Goal: Check status: Check status

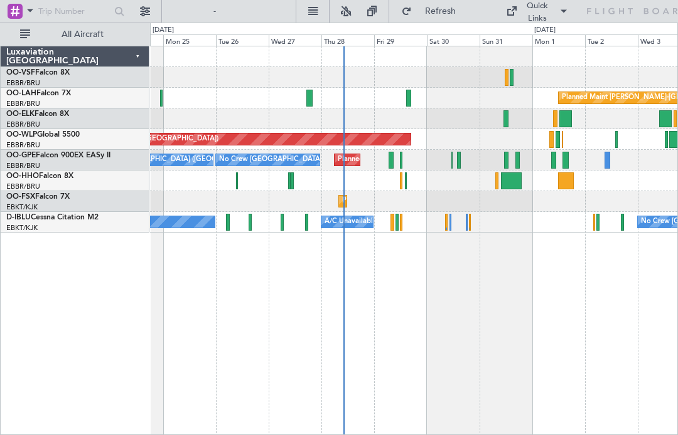
click at [409, 97] on div at bounding box center [408, 98] width 4 height 17
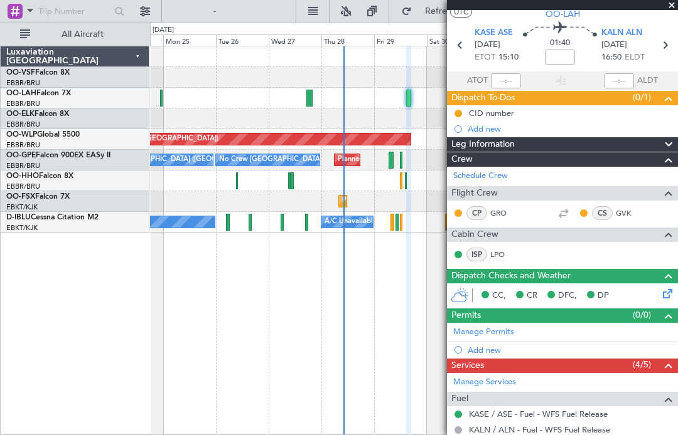
scroll to position [31, 0]
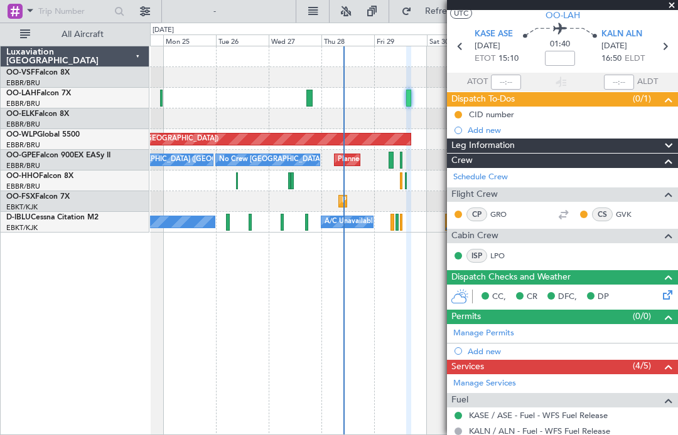
click at [620, 38] on span "KALN ALN" at bounding box center [621, 34] width 41 height 13
click at [667, 9] on span at bounding box center [671, 5] width 13 height 11
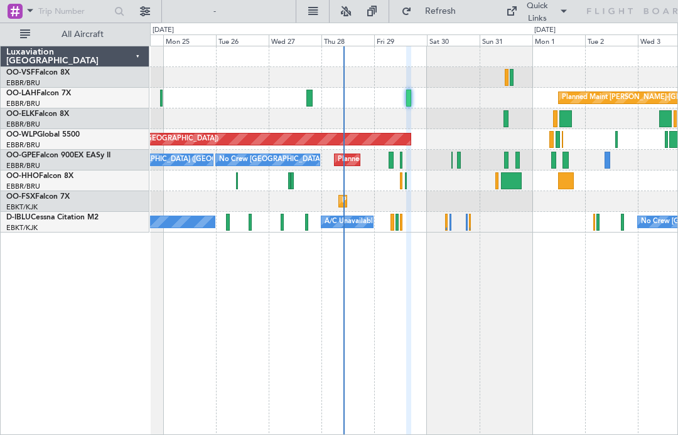
type input "0"
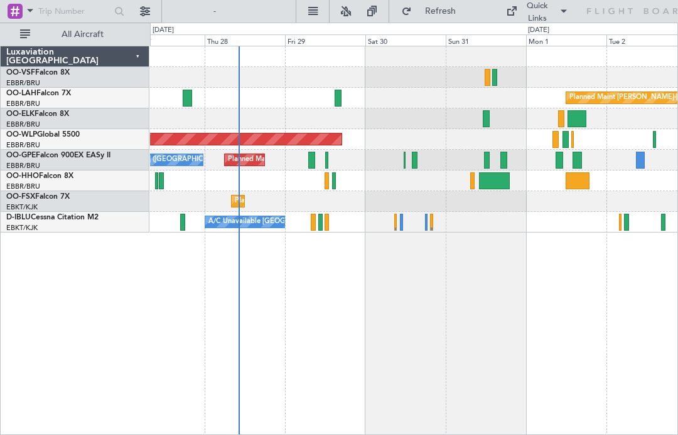
click at [305, 163] on div "Planned Maint [GEOGRAPHIC_DATA] ([GEOGRAPHIC_DATA] National) No Crew [GEOGRAPHI…" at bounding box center [413, 160] width 527 height 21
click at [307, 158] on div "Planned Maint [GEOGRAPHIC_DATA] ([GEOGRAPHIC_DATA] National) No Crew [GEOGRAPHI…" at bounding box center [413, 160] width 527 height 21
click at [312, 162] on div at bounding box center [311, 160] width 7 height 17
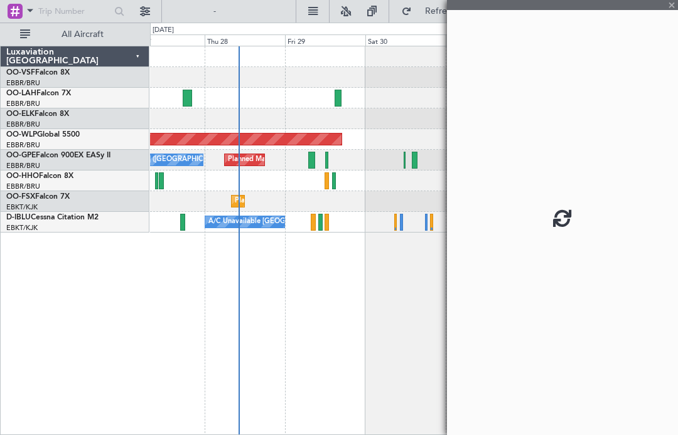
click at [304, 127] on div at bounding box center [413, 119] width 527 height 21
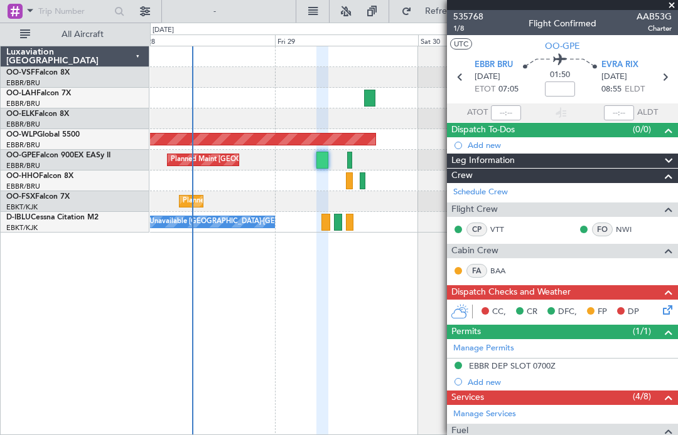
click at [349, 163] on div at bounding box center [349, 160] width 5 height 17
type input "-00:05"
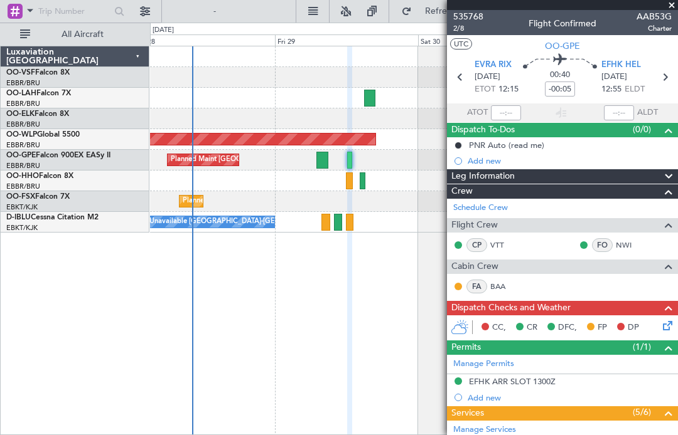
click at [505, 285] on link "BAA" at bounding box center [504, 286] width 28 height 11
click at [674, 6] on span at bounding box center [671, 5] width 13 height 11
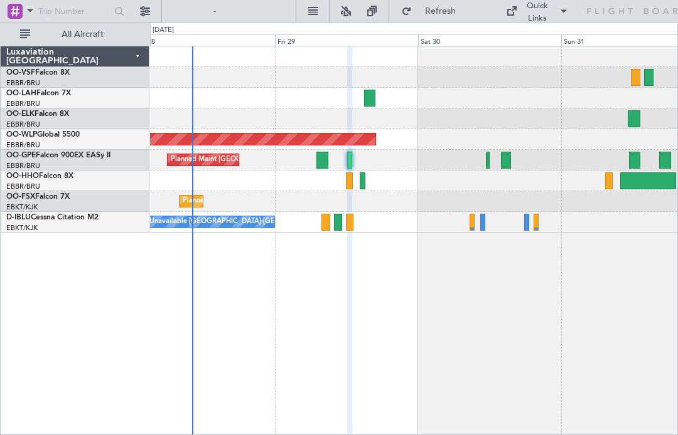
type input "0"
click at [483, 166] on div "Planned Maint [GEOGRAPHIC_DATA] ([GEOGRAPHIC_DATA] National) No Crew [GEOGRAPHI…" at bounding box center [413, 160] width 527 height 21
click at [504, 164] on div at bounding box center [506, 160] width 10 height 17
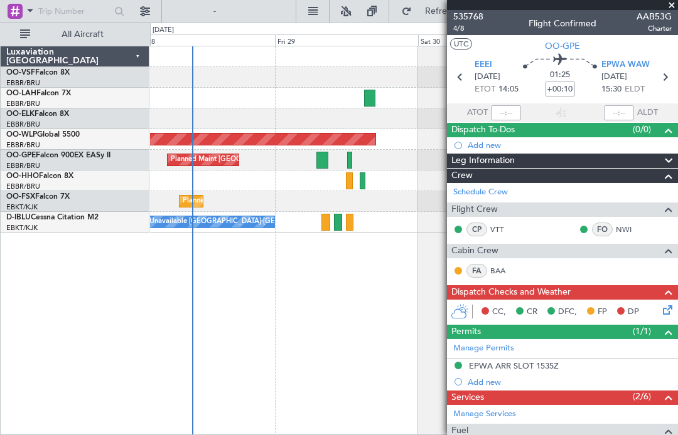
click at [671, 9] on span at bounding box center [671, 5] width 13 height 11
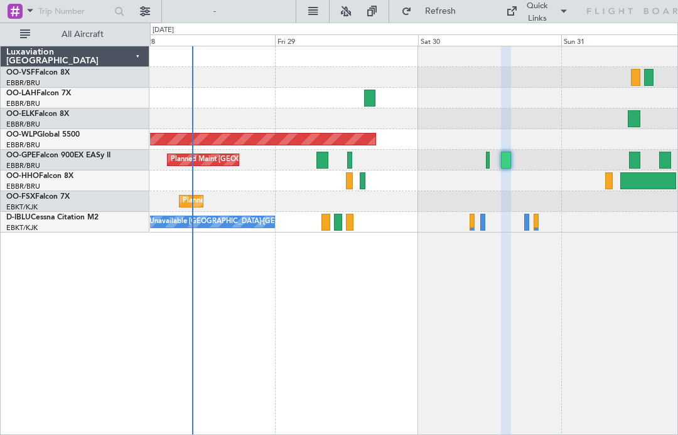
type input "0"
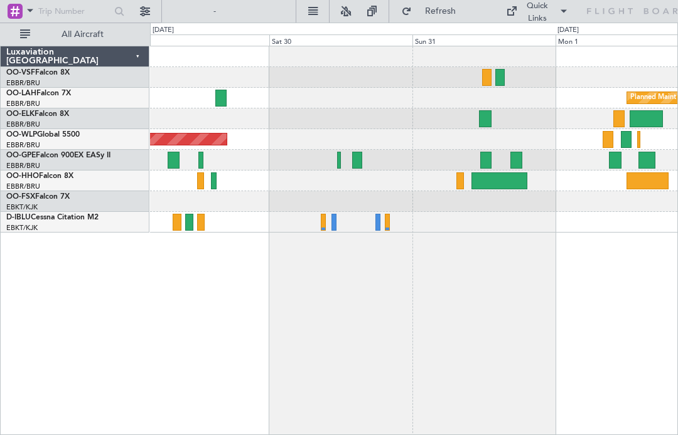
click at [485, 157] on div at bounding box center [485, 160] width 11 height 17
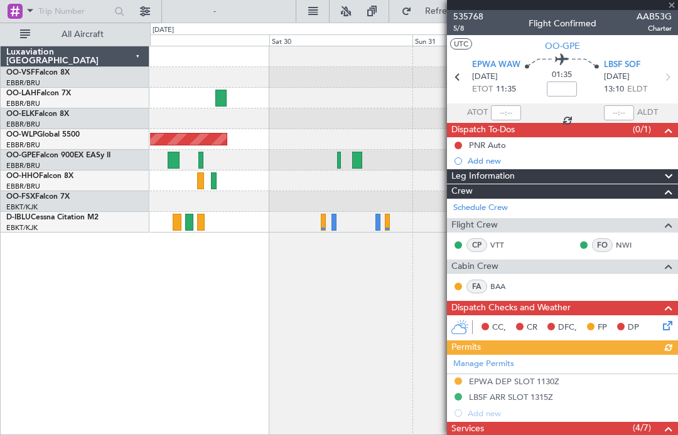
click at [671, 10] on span "AAB53G" at bounding box center [653, 16] width 35 height 13
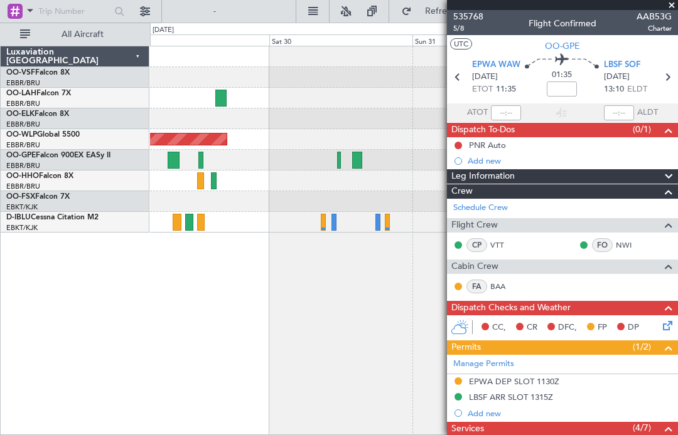
click at [667, 8] on span at bounding box center [671, 5] width 13 height 11
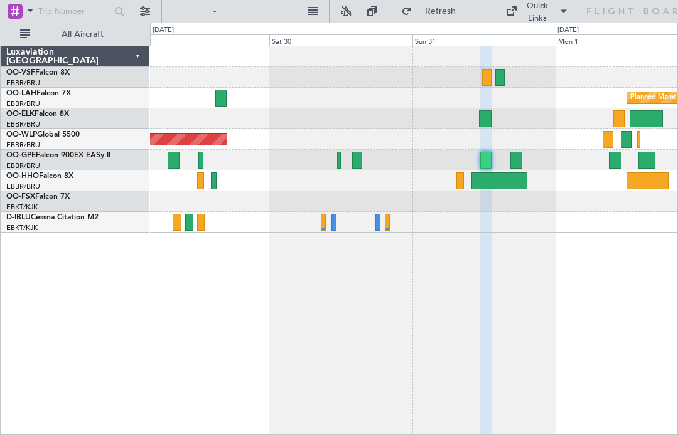
type input "0"
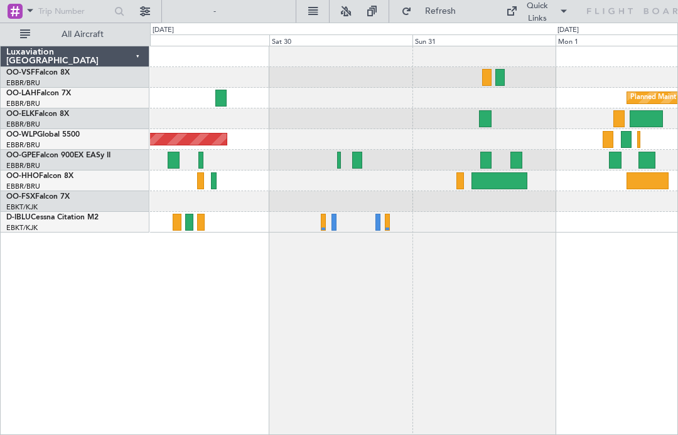
click at [614, 159] on div at bounding box center [615, 160] width 13 height 17
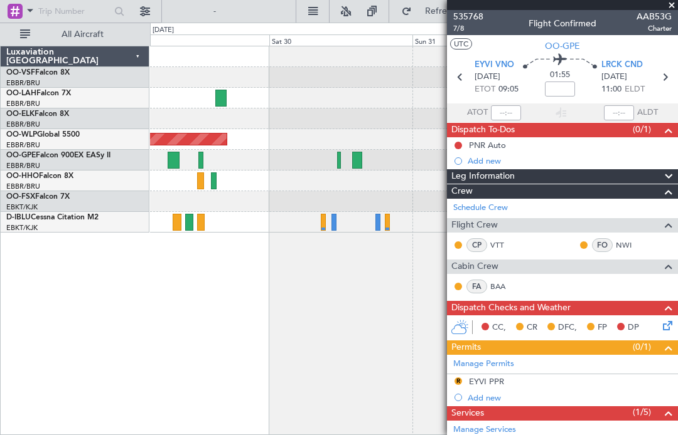
click at [675, 5] on span at bounding box center [671, 5] width 13 height 11
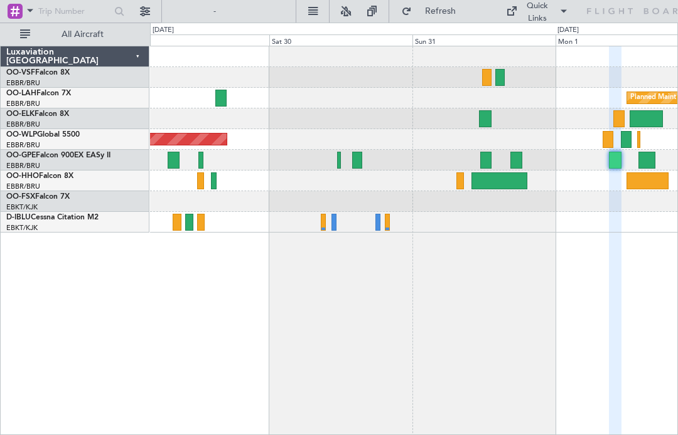
type input "0"
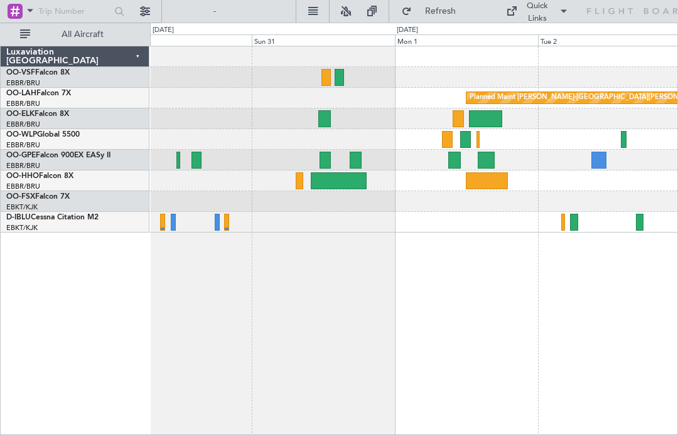
click at [595, 156] on div at bounding box center [598, 160] width 15 height 17
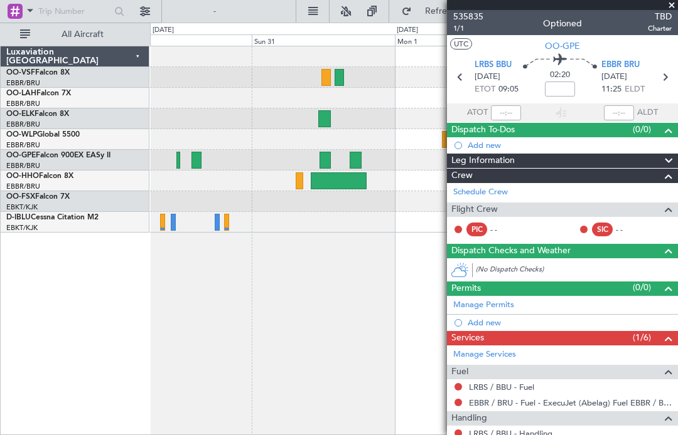
click at [671, 9] on span at bounding box center [671, 5] width 13 height 11
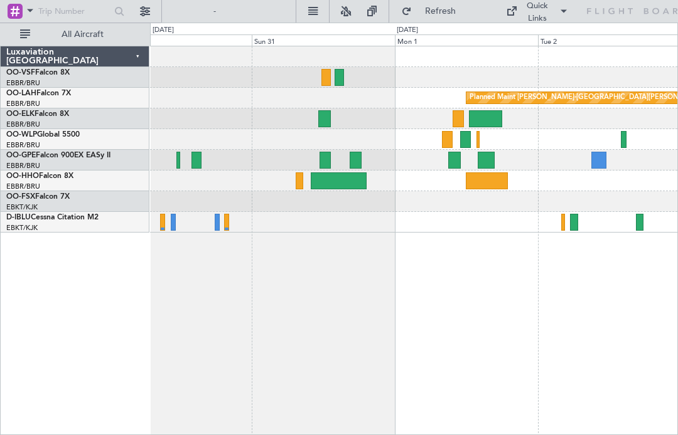
click at [324, 122] on div at bounding box center [324, 118] width 12 height 17
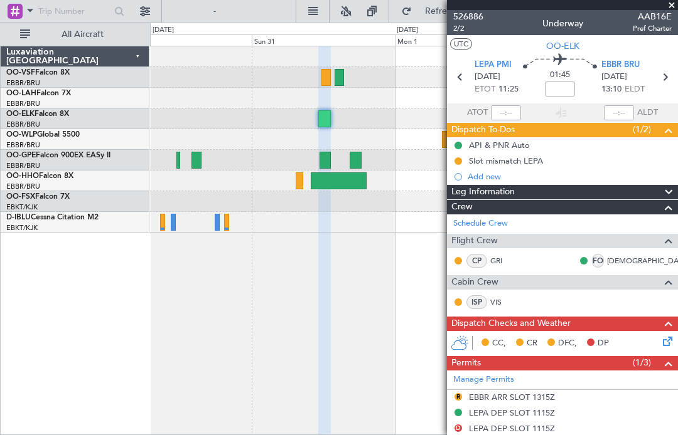
click at [676, 4] on span at bounding box center [671, 5] width 13 height 11
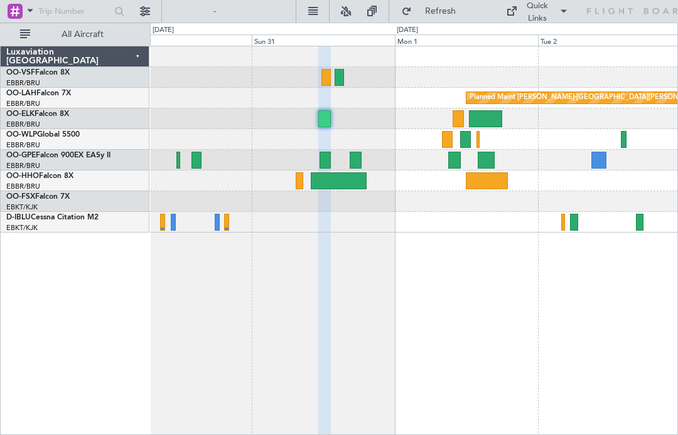
type input "0"
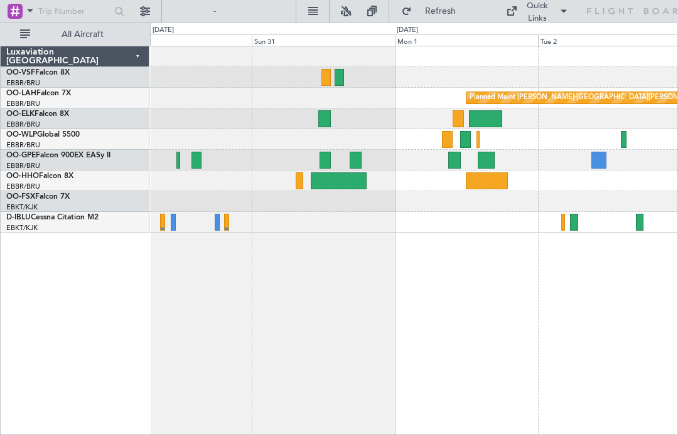
click at [447, 142] on div at bounding box center [447, 139] width 11 height 17
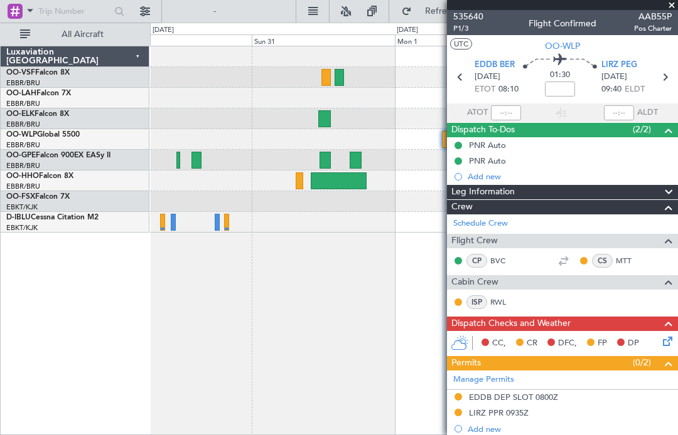
click at [457, 42] on button "UTC" at bounding box center [461, 43] width 22 height 11
click at [460, 79] on icon at bounding box center [460, 77] width 16 height 16
click at [668, 8] on div at bounding box center [562, 5] width 231 height 10
type input "16:48"
type input "17:39"
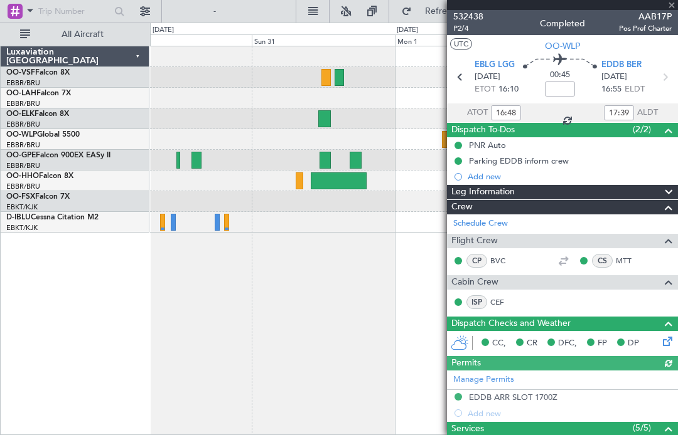
click at [673, 4] on div at bounding box center [562, 5] width 231 height 10
click at [676, 8] on span at bounding box center [671, 5] width 13 height 11
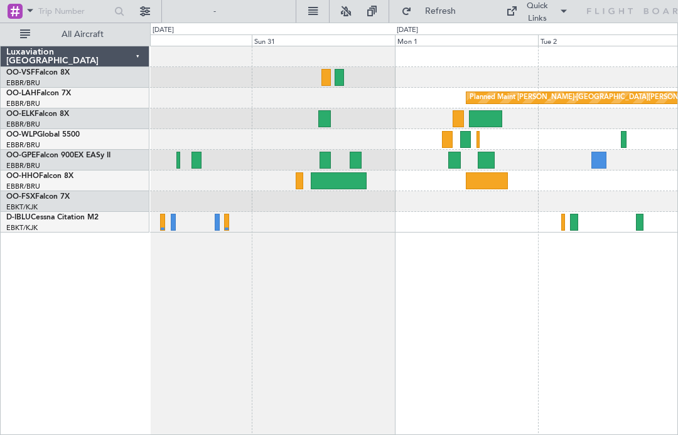
click at [463, 146] on div at bounding box center [465, 139] width 11 height 17
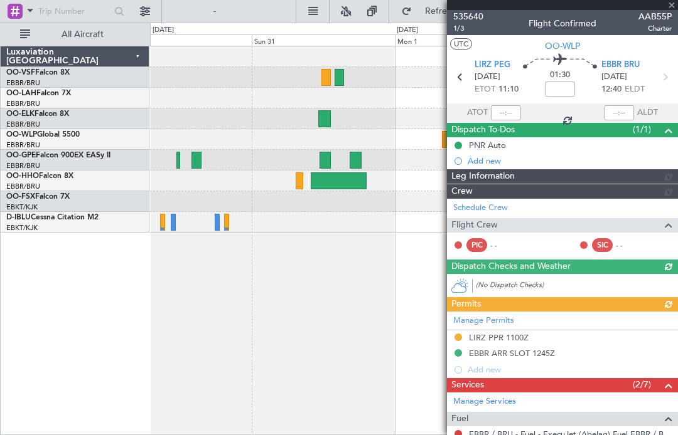
click at [465, 46] on button "UTC" at bounding box center [461, 43] width 22 height 11
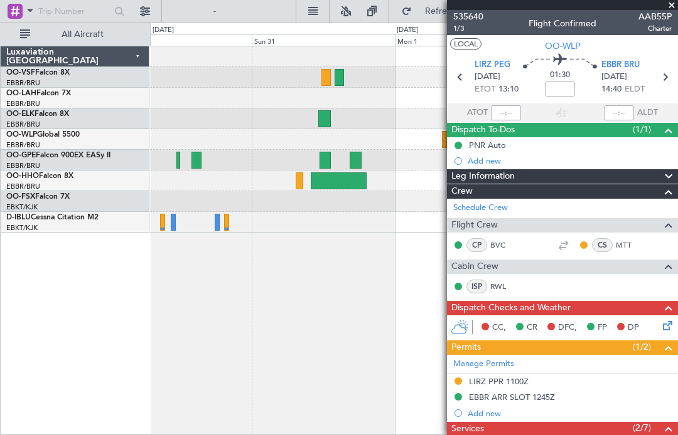
click at [673, 8] on span at bounding box center [671, 5] width 13 height 11
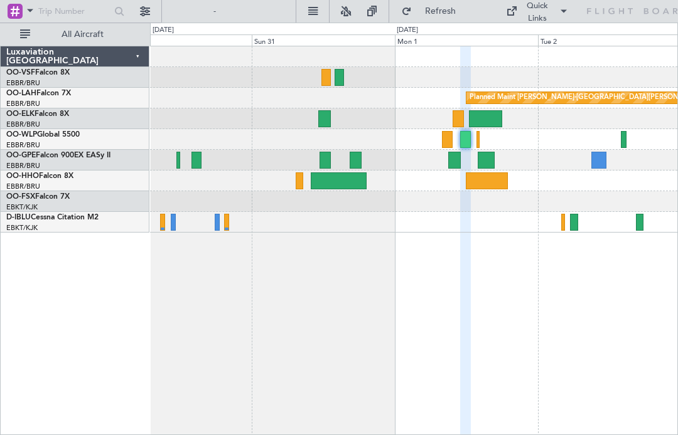
type input "0"
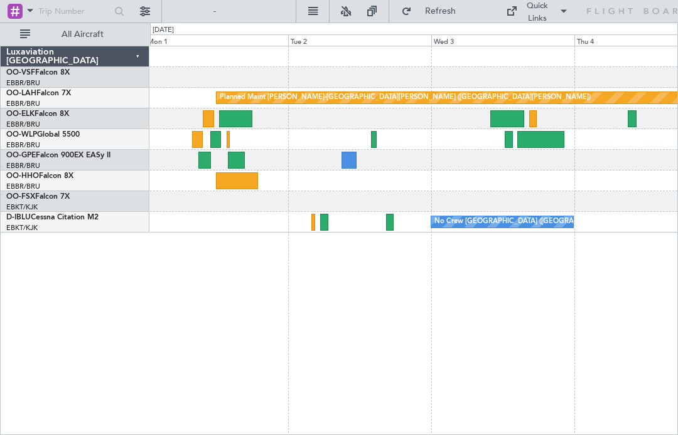
click at [385, 136] on div at bounding box center [413, 139] width 527 height 21
click at [379, 144] on div at bounding box center [413, 139] width 527 height 21
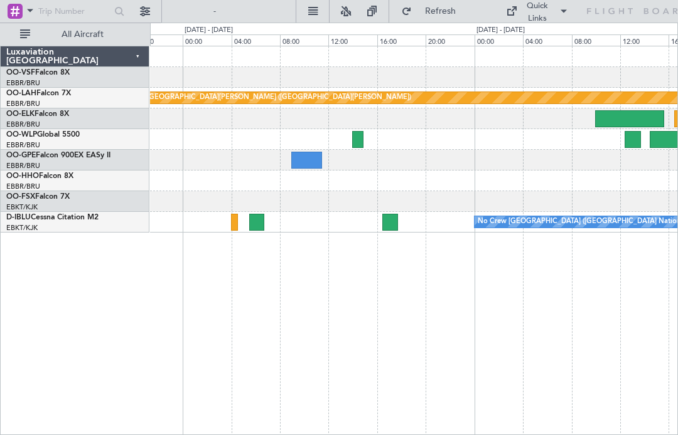
click at [390, 156] on div at bounding box center [413, 160] width 527 height 21
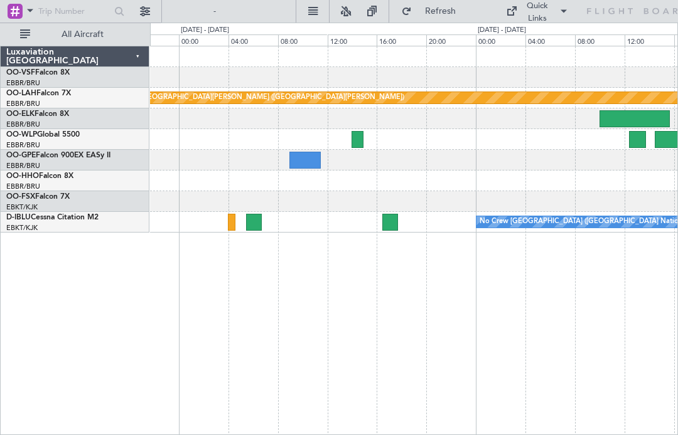
click at [353, 141] on div at bounding box center [357, 139] width 12 height 17
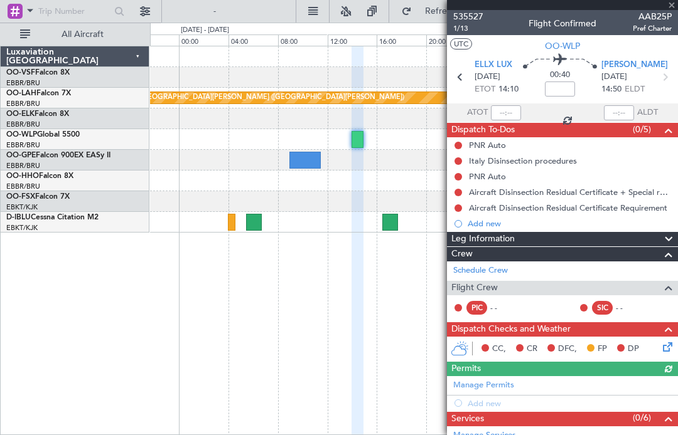
click at [666, 7] on div at bounding box center [562, 5] width 231 height 10
click at [674, 3] on div at bounding box center [562, 5] width 231 height 10
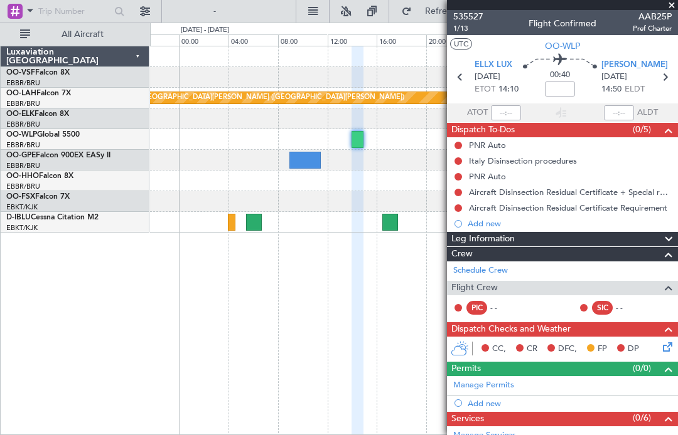
click at [674, 4] on span at bounding box center [671, 5] width 13 height 11
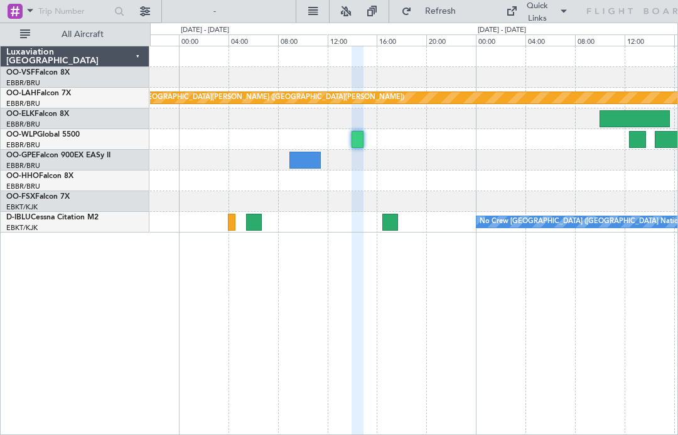
type input "0"
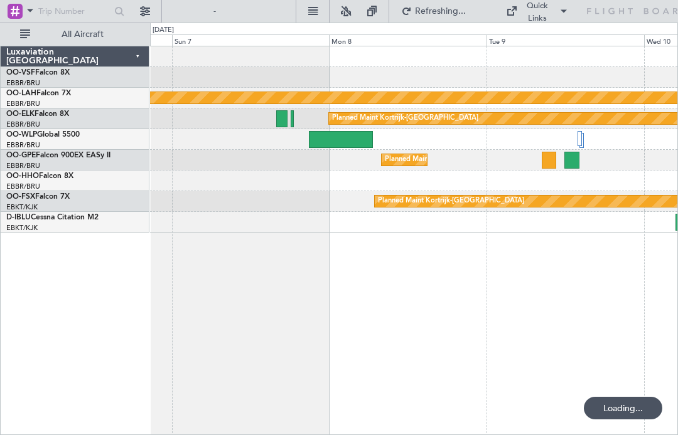
click at [349, 145] on div at bounding box center [341, 139] width 64 height 17
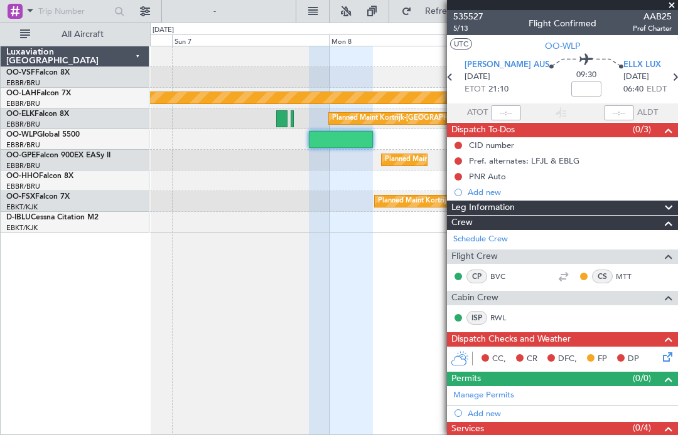
click at [666, 11] on span "AAB25" at bounding box center [651, 16] width 39 height 13
click at [670, 9] on span at bounding box center [671, 5] width 13 height 11
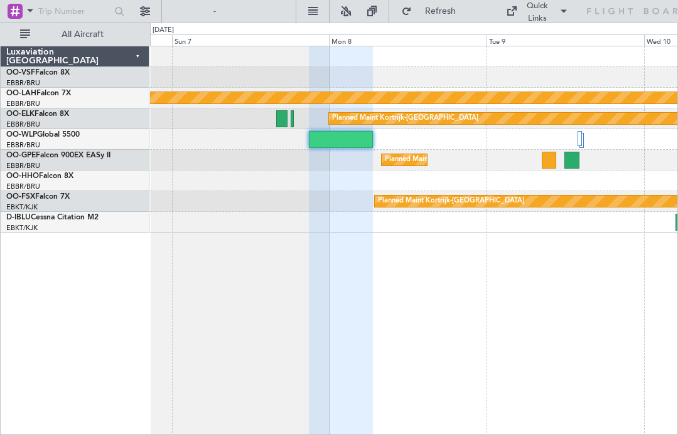
type input "0"
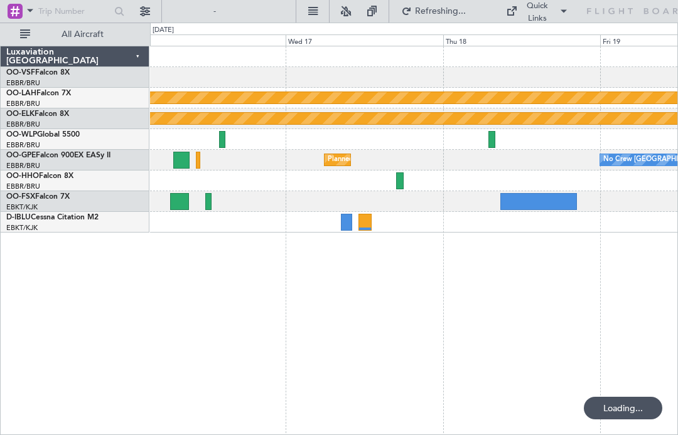
click at [496, 136] on div at bounding box center [413, 139] width 527 height 21
click at [485, 137] on div at bounding box center [413, 139] width 527 height 21
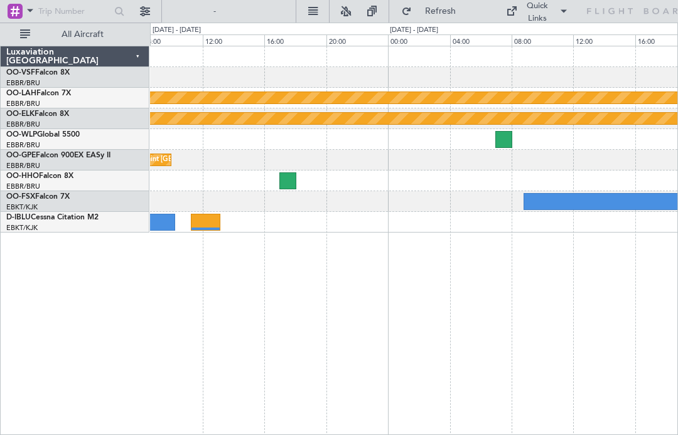
click at [504, 146] on div at bounding box center [503, 139] width 17 height 17
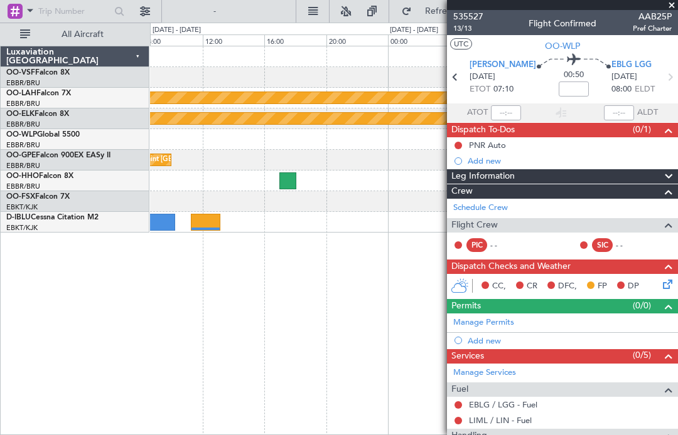
click at [669, 5] on span at bounding box center [671, 5] width 13 height 11
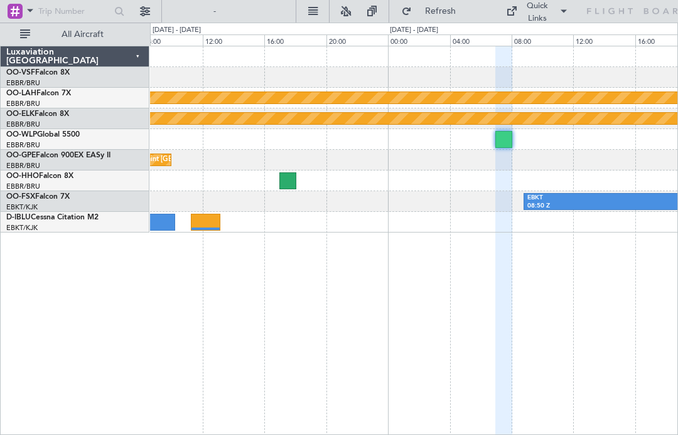
type input "0"
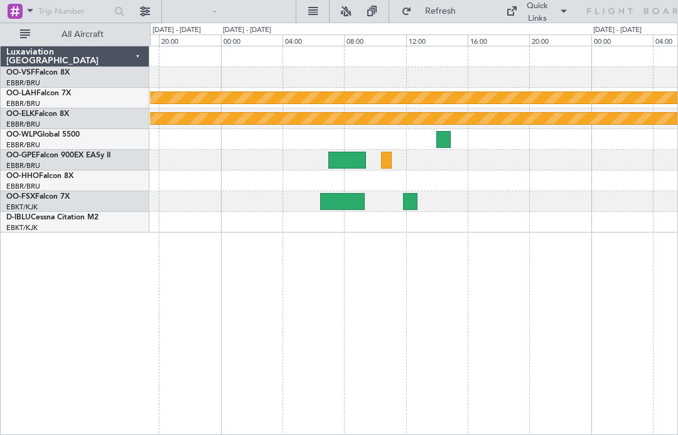
click at [441, 136] on div at bounding box center [443, 139] width 14 height 17
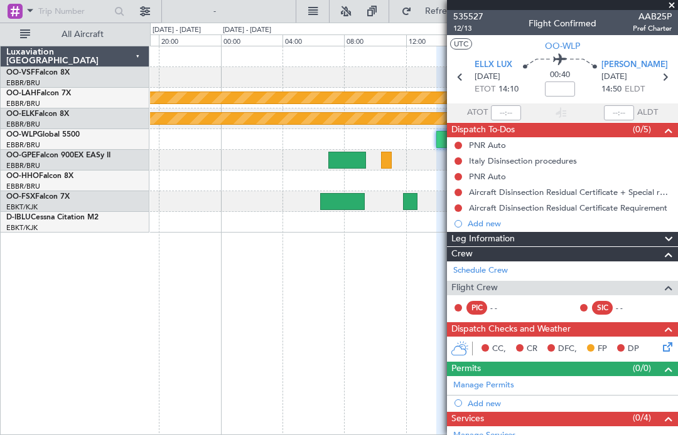
click at [668, 9] on span at bounding box center [671, 5] width 13 height 11
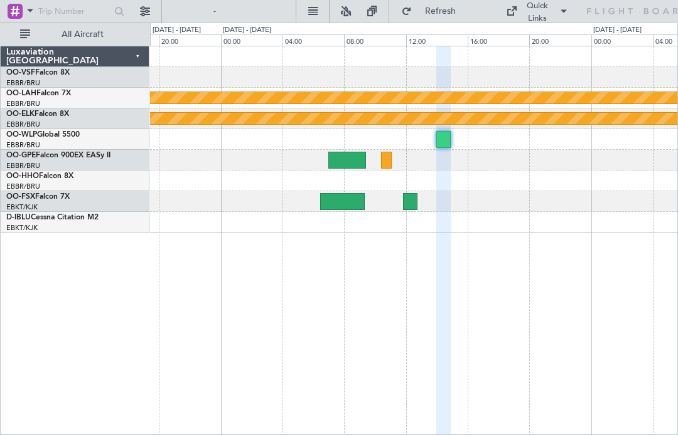
type input "0"
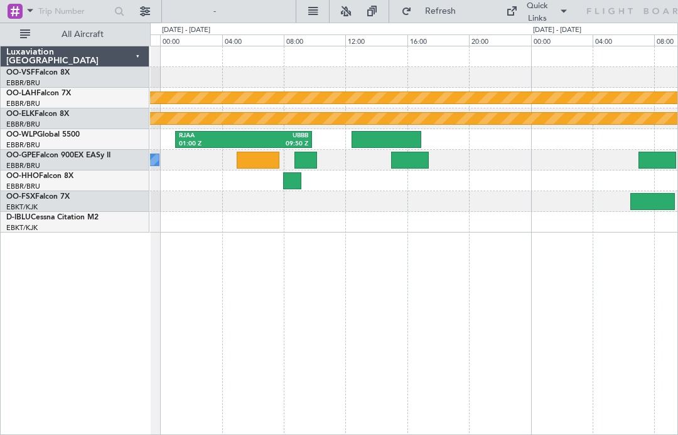
click at [402, 141] on div at bounding box center [386, 139] width 70 height 17
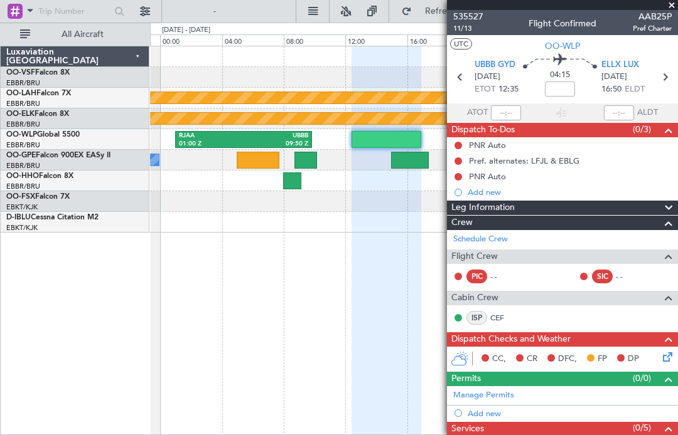
click at [672, 8] on span at bounding box center [671, 5] width 13 height 11
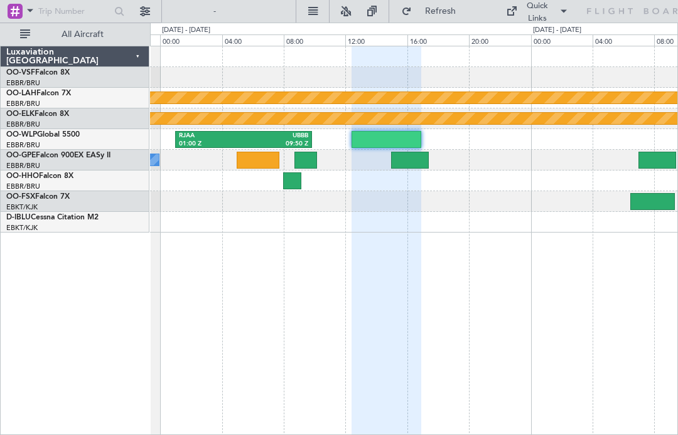
type input "0"
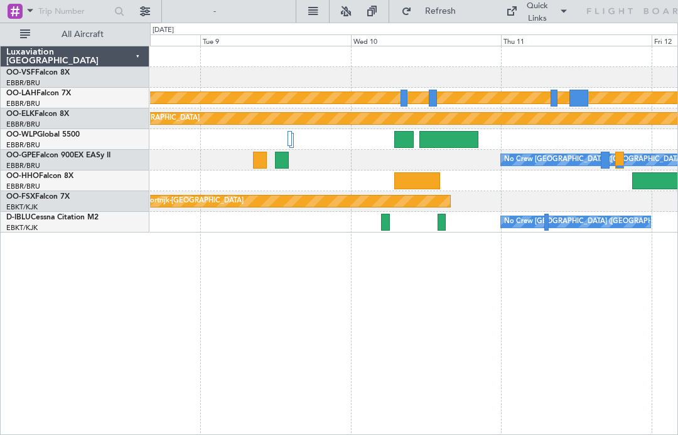
click at [115, 383] on div "Luxaviation [GEOGRAPHIC_DATA] OO-VSF Falcon 8X EBBR/BRU [GEOGRAPHIC_DATA] ([GEO…" at bounding box center [75, 241] width 149 height 390
